Goal: Obtain resource: Obtain resource

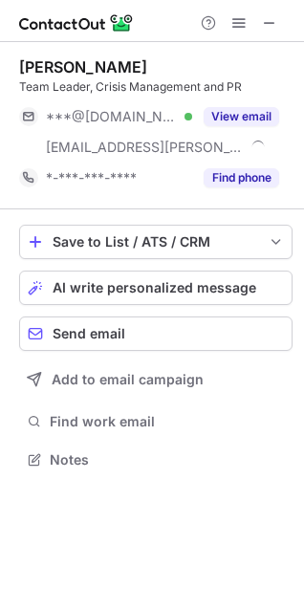
scroll to position [446, 304]
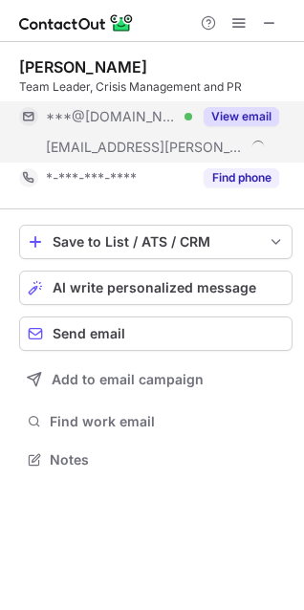
click at [139, 145] on span "***@roth-cs.com" at bounding box center [145, 147] width 199 height 17
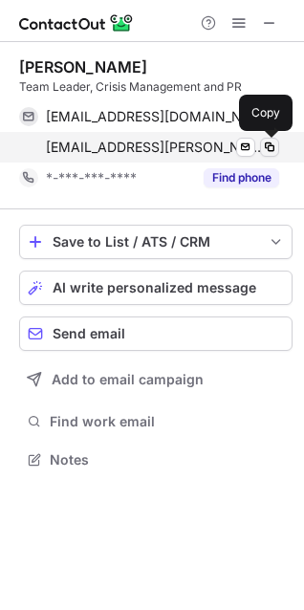
click at [270, 145] on span at bounding box center [269, 147] width 15 height 15
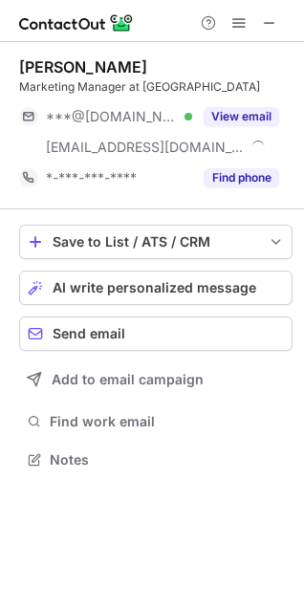
scroll to position [446, 304]
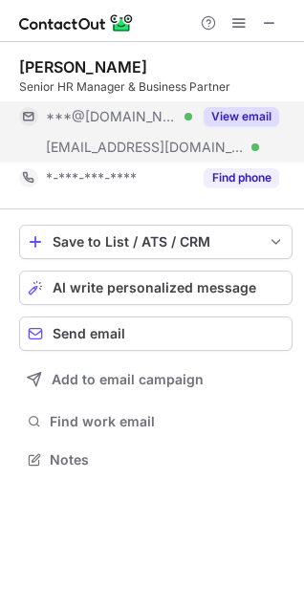
click at [124, 142] on span "[EMAIL_ADDRESS][DOMAIN_NAME]" at bounding box center [145, 147] width 199 height 17
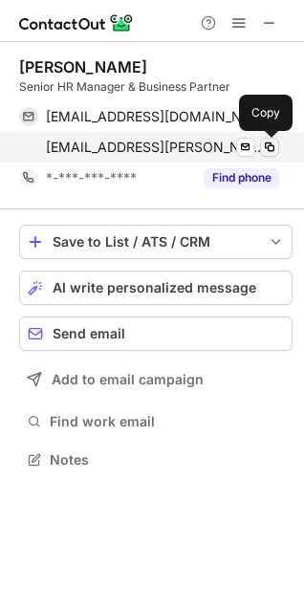
click at [266, 148] on span at bounding box center [269, 147] width 15 height 15
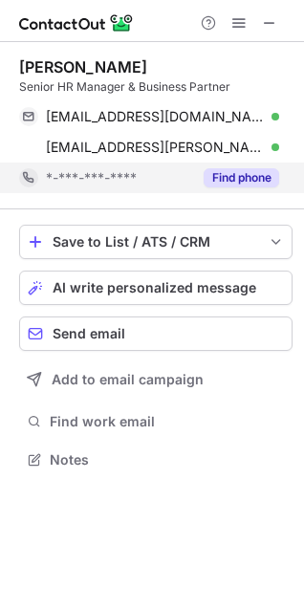
click at [227, 180] on button "Find phone" at bounding box center [242, 177] width 76 height 19
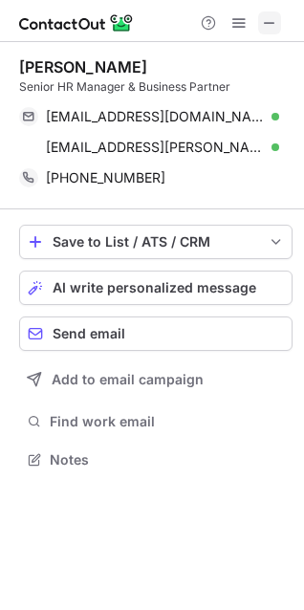
click at [273, 26] on span at bounding box center [269, 22] width 15 height 15
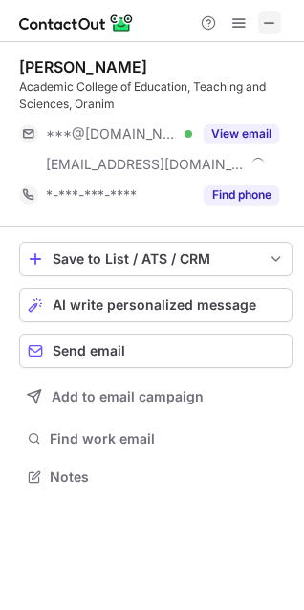
scroll to position [464, 304]
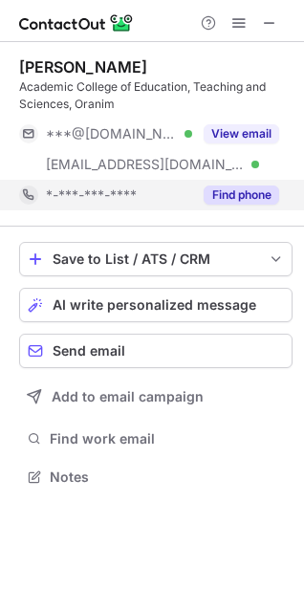
click at [248, 195] on button "Find phone" at bounding box center [242, 194] width 76 height 19
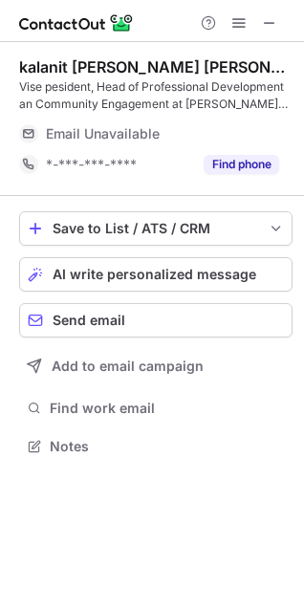
scroll to position [433, 304]
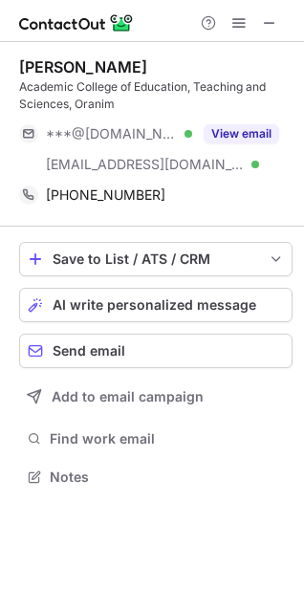
scroll to position [464, 304]
